Goal: Check status: Check status

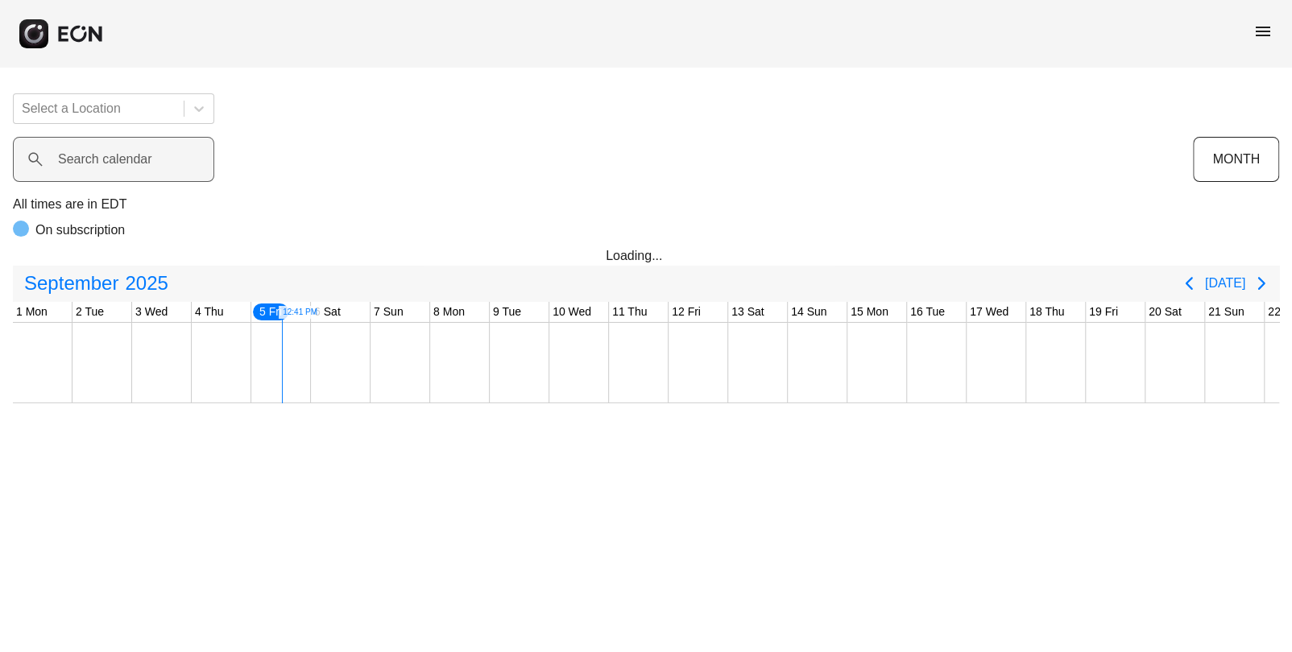
scroll to position [0, 239]
click at [1263, 35] on span "menu" at bounding box center [1262, 31] width 19 height 19
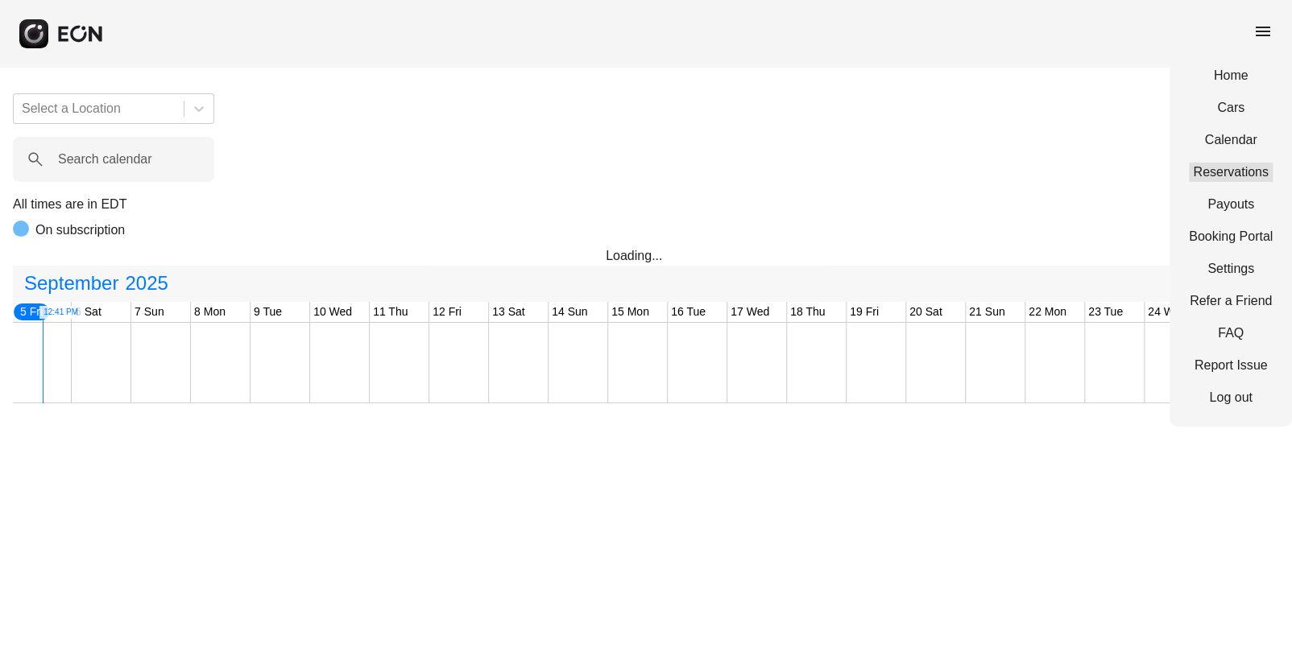
click at [1195, 168] on link "Reservations" at bounding box center [1231, 172] width 84 height 19
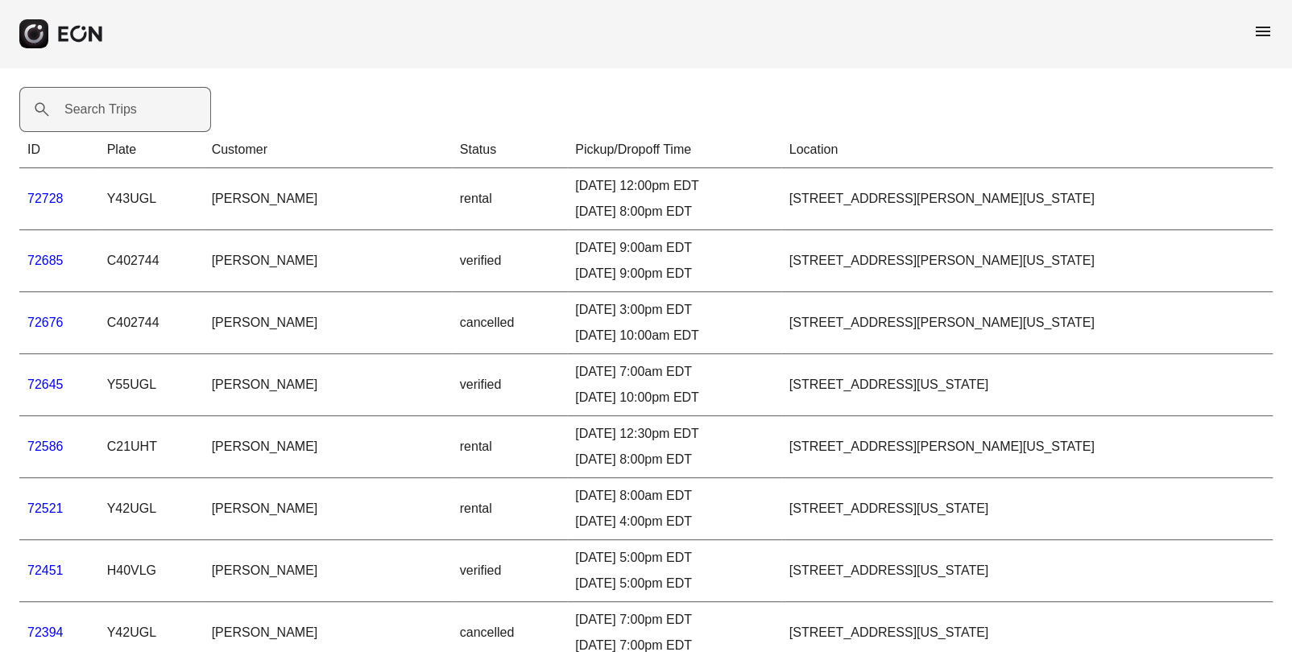
drag, startPoint x: 97, startPoint y: 108, endPoint x: 80, endPoint y: 112, distance: 18.2
click at [80, 112] on label "Search Trips" at bounding box center [100, 109] width 72 height 19
click at [80, 112] on Trips "Search Trips" at bounding box center [115, 109] width 192 height 45
paste Trips "*****"
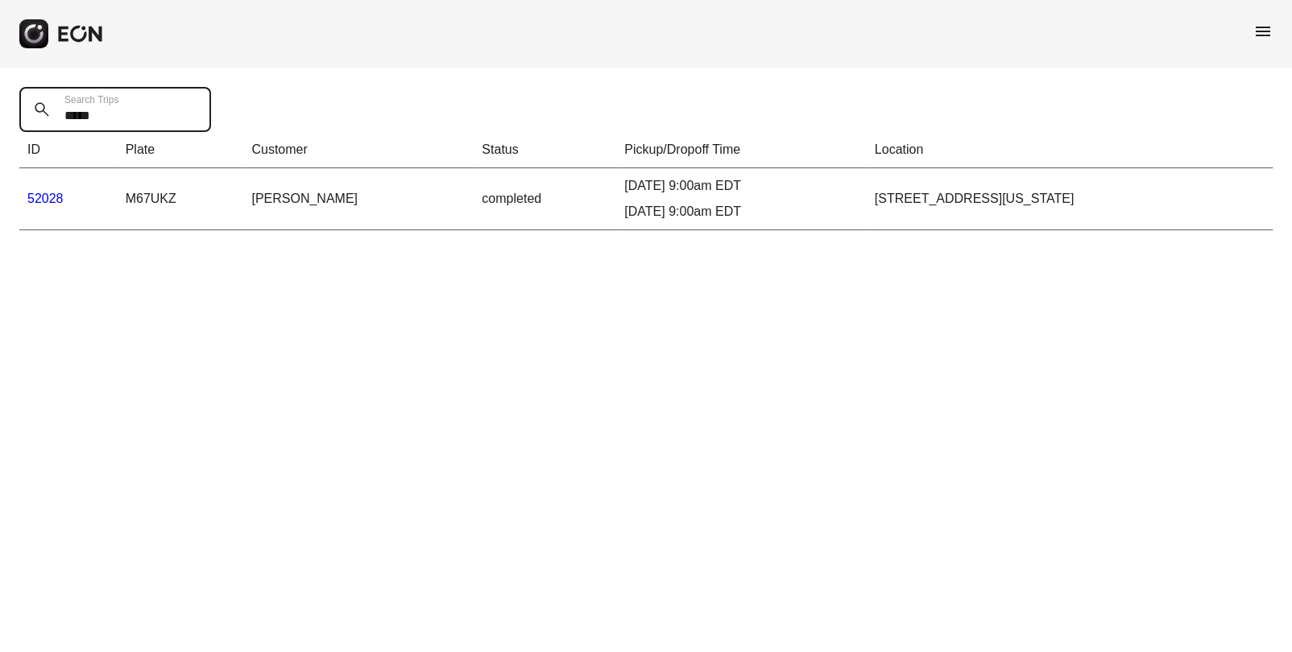
type Trips "*****"
click at [41, 205] on link "52028" at bounding box center [45, 199] width 36 height 14
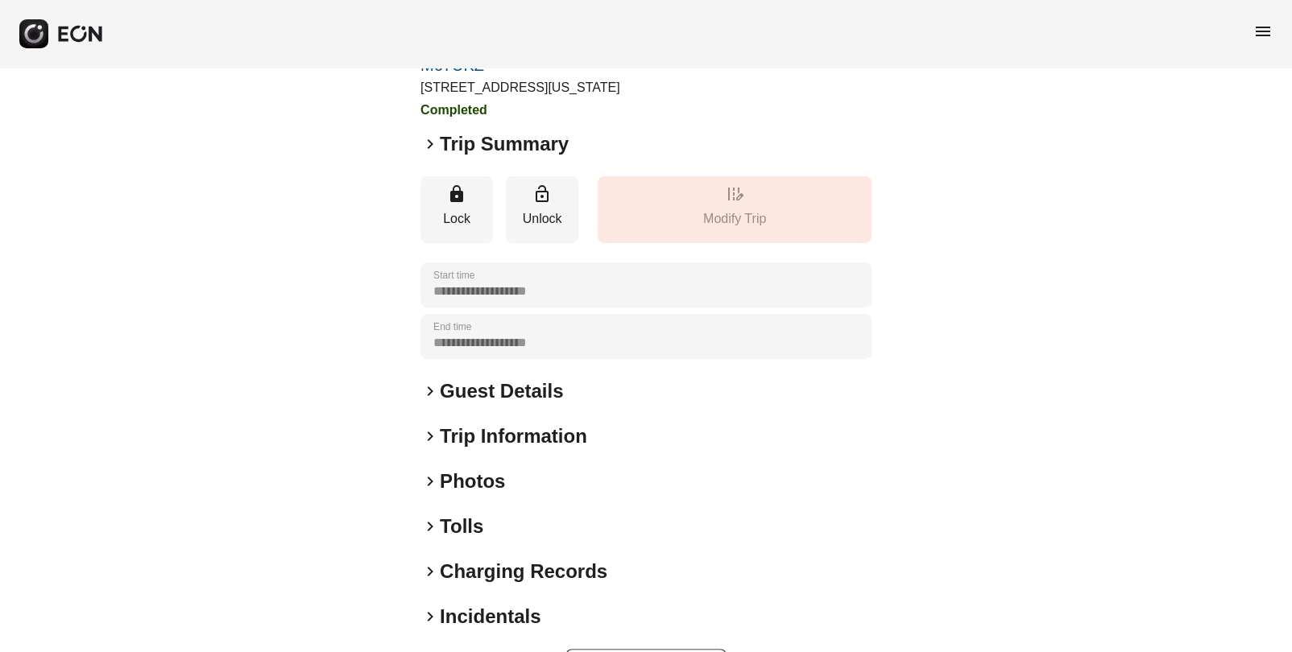
scroll to position [151, 0]
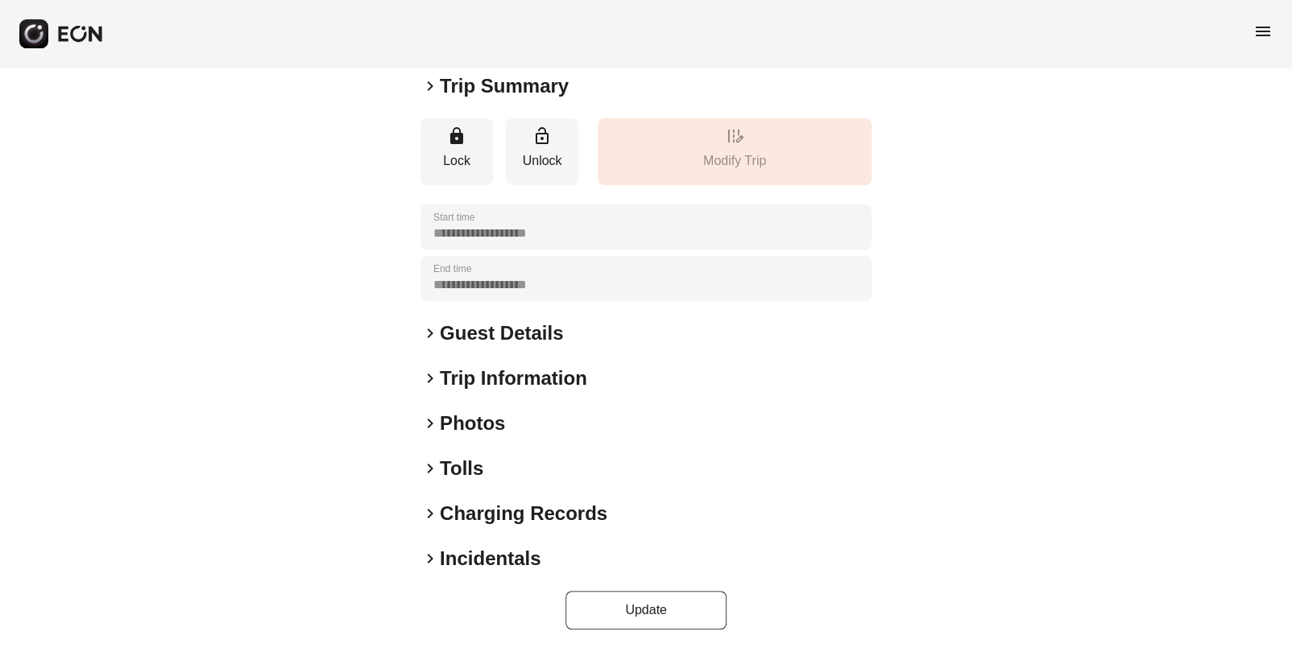
click at [449, 564] on h2 "Incidentals" at bounding box center [490, 559] width 101 height 26
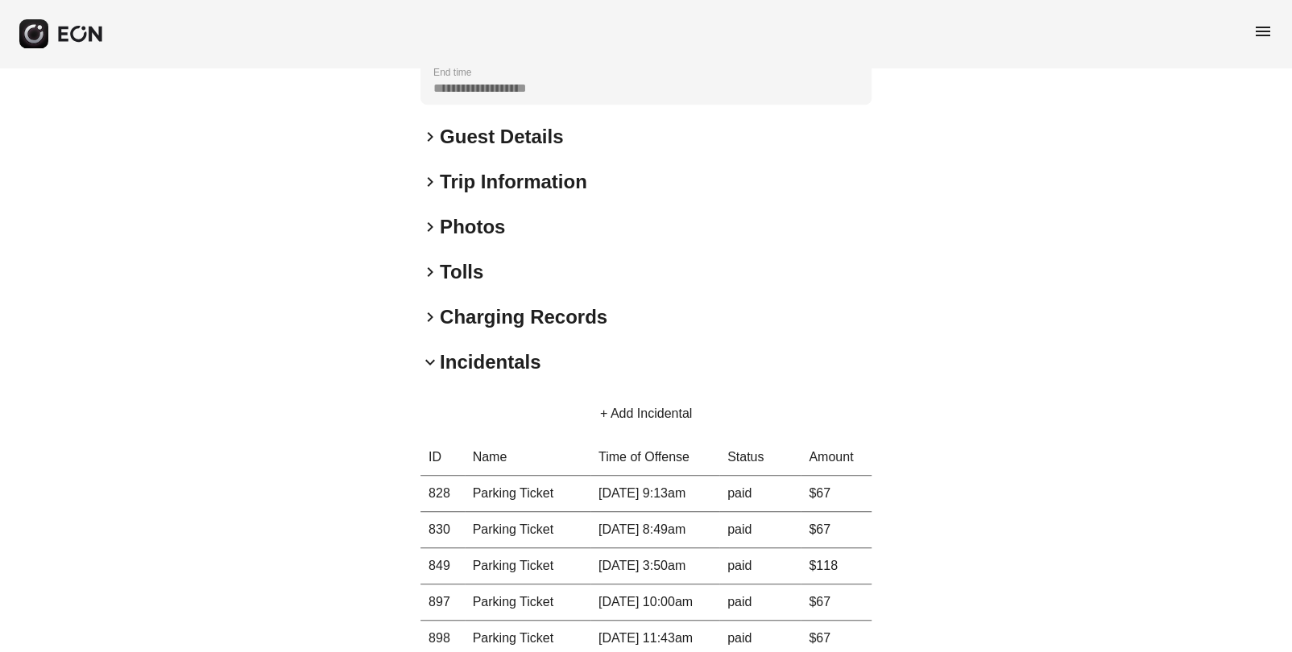
scroll to position [516, 0]
